Goal: Find specific page/section: Find specific page/section

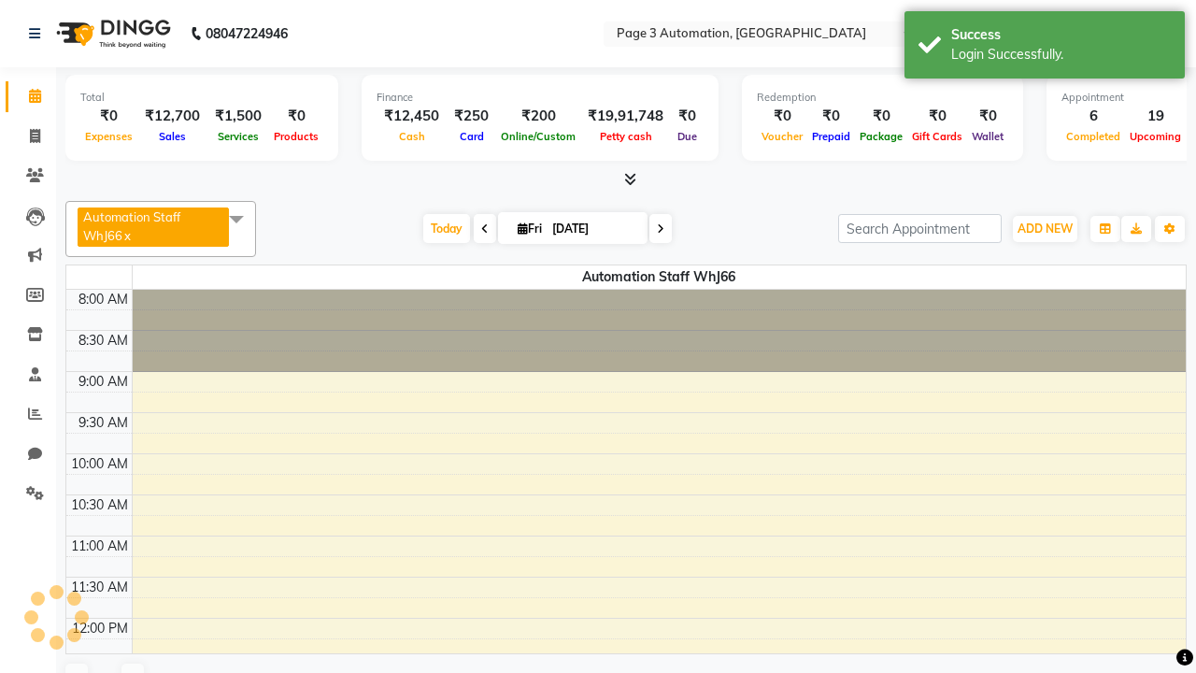
select select "en"
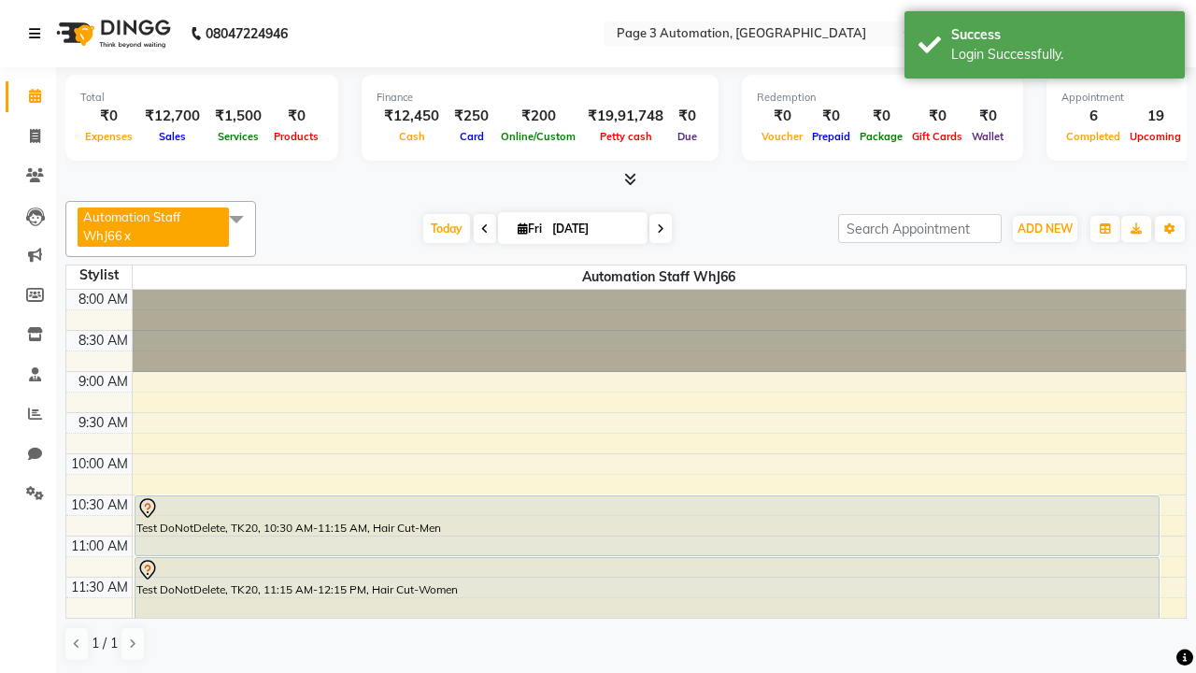
click at [38, 34] on icon at bounding box center [34, 33] width 11 height 13
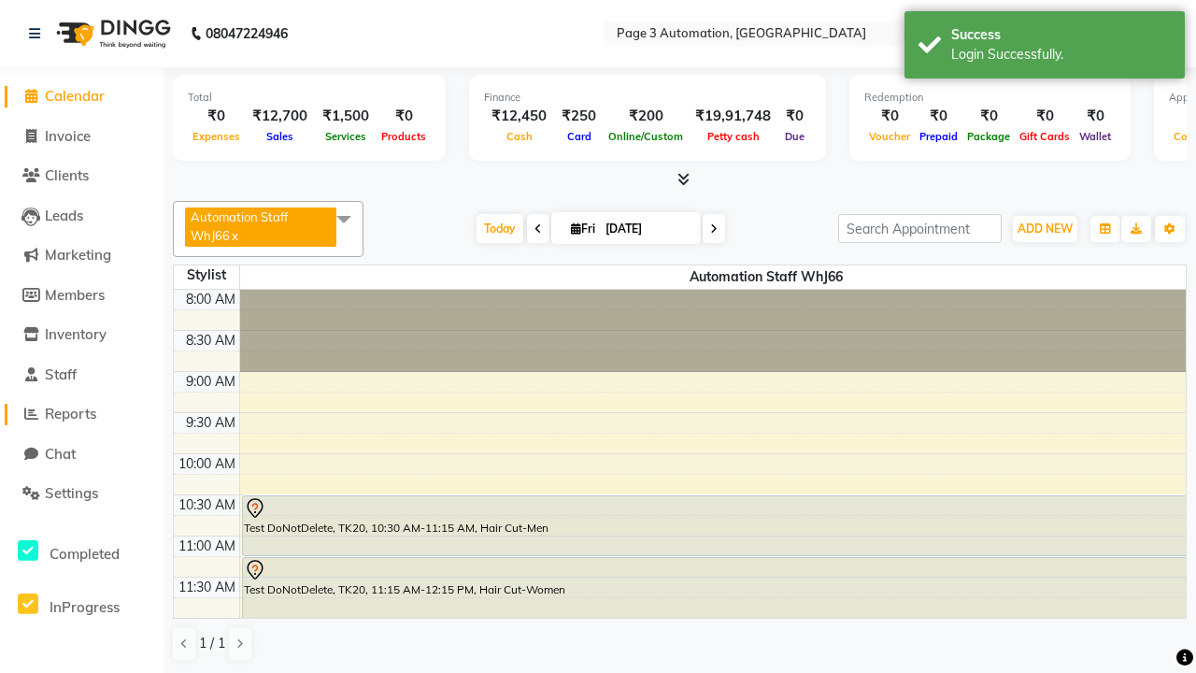
click at [81, 414] on span "Reports" at bounding box center [70, 414] width 51 height 18
